Goal: Find specific page/section: Find specific page/section

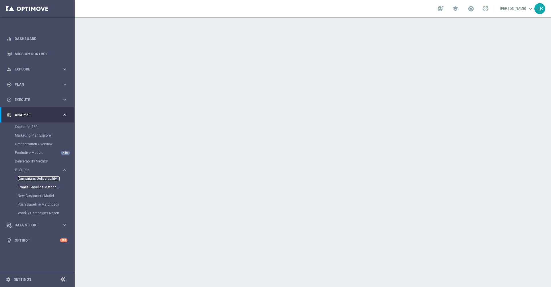
click at [41, 177] on link "Campaigns Deliverability" at bounding box center [39, 178] width 42 height 5
click at [32, 186] on link "Emails Baseline Matchback" at bounding box center [39, 187] width 42 height 5
